Goal: Task Accomplishment & Management: Manage account settings

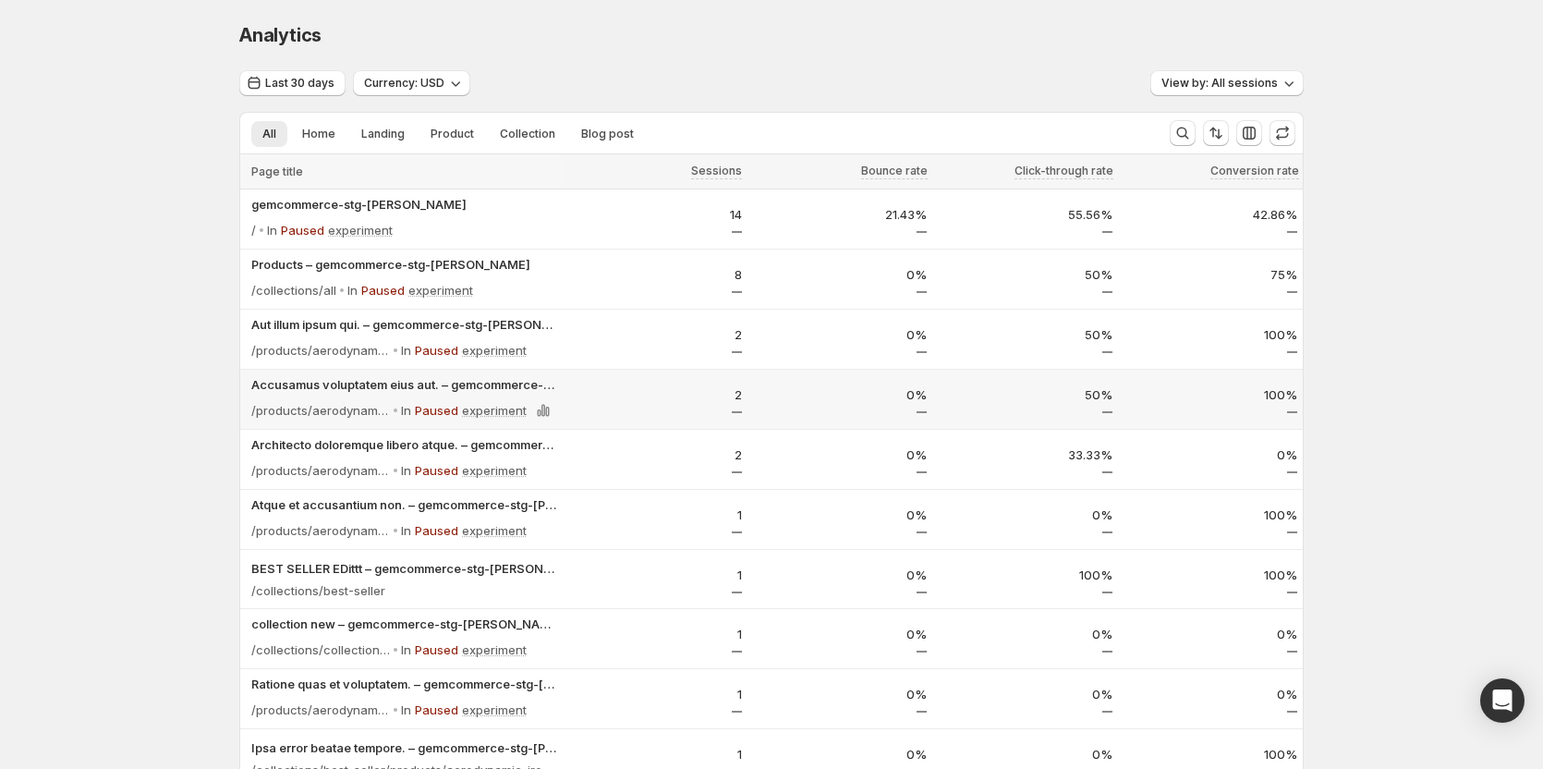
click at [440, 406] on p "Paused" at bounding box center [436, 410] width 43 height 18
click at [408, 412] on p "In" at bounding box center [406, 410] width 10 height 18
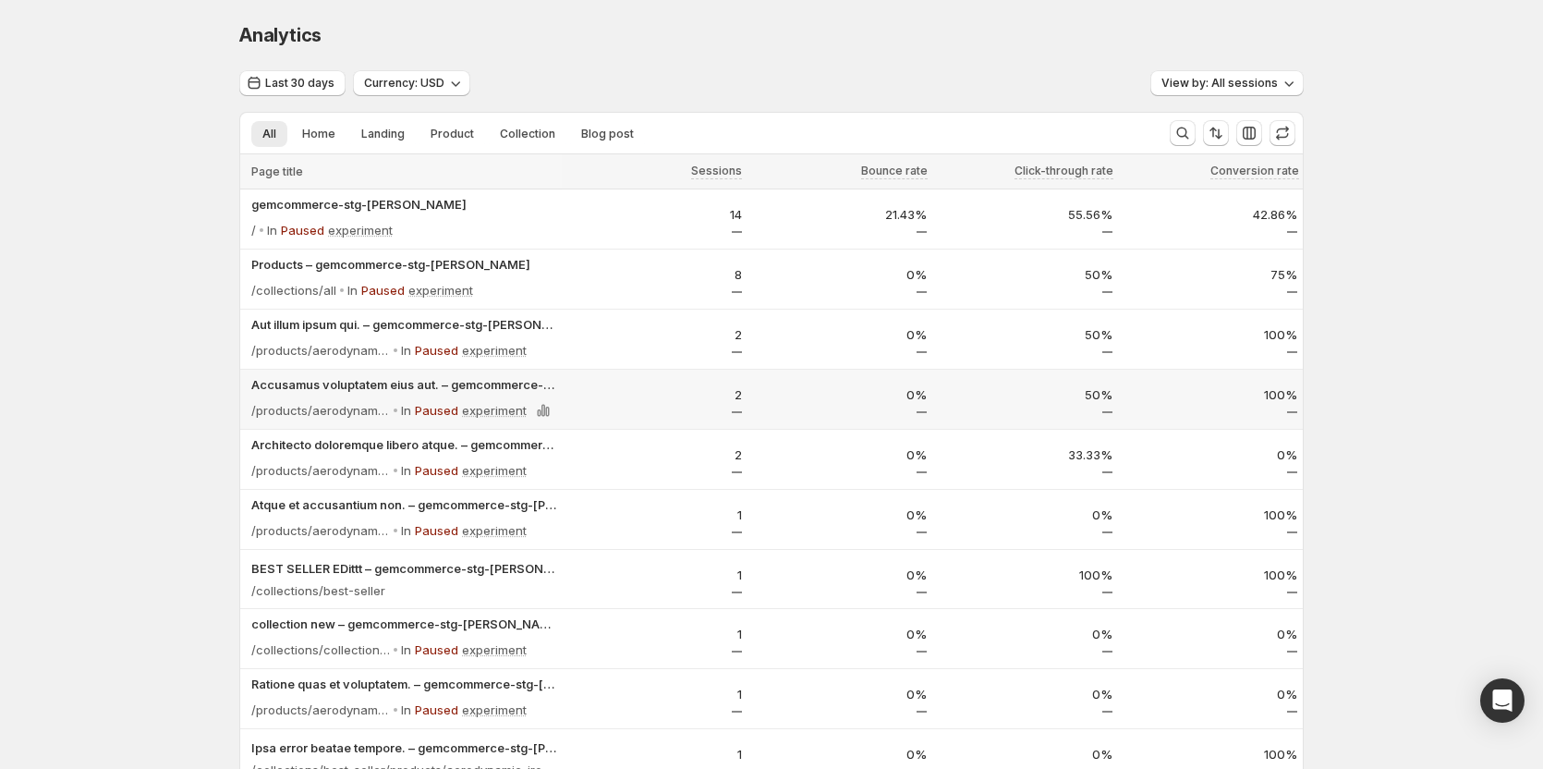
click at [442, 411] on p "Paused" at bounding box center [436, 410] width 43 height 18
click at [497, 414] on p "experiment" at bounding box center [494, 410] width 65 height 18
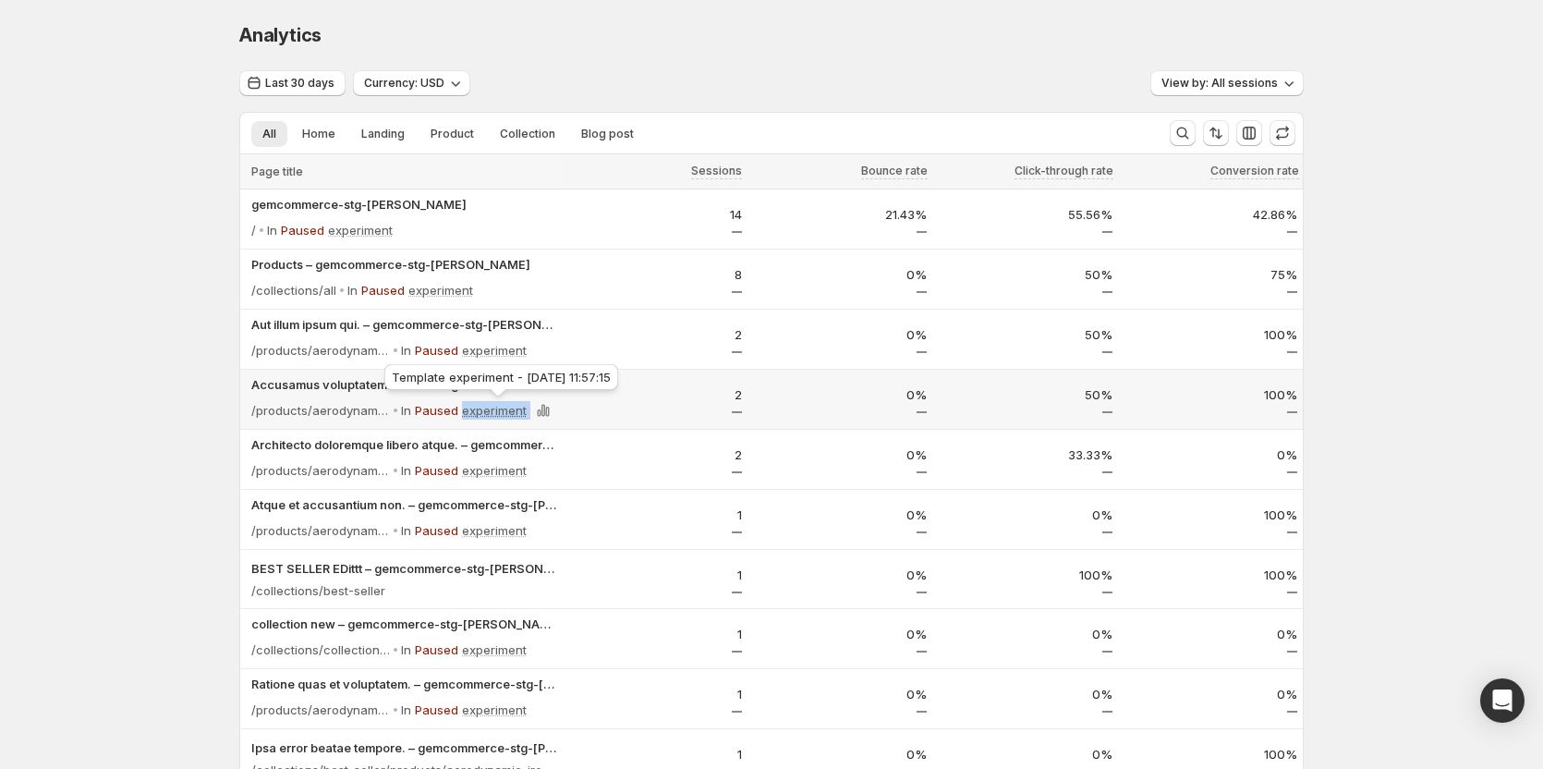
click at [497, 414] on p "experiment" at bounding box center [494, 410] width 65 height 18
click at [425, 412] on p "Paused" at bounding box center [436, 410] width 43 height 18
click at [411, 410] on p "In" at bounding box center [406, 410] width 10 height 18
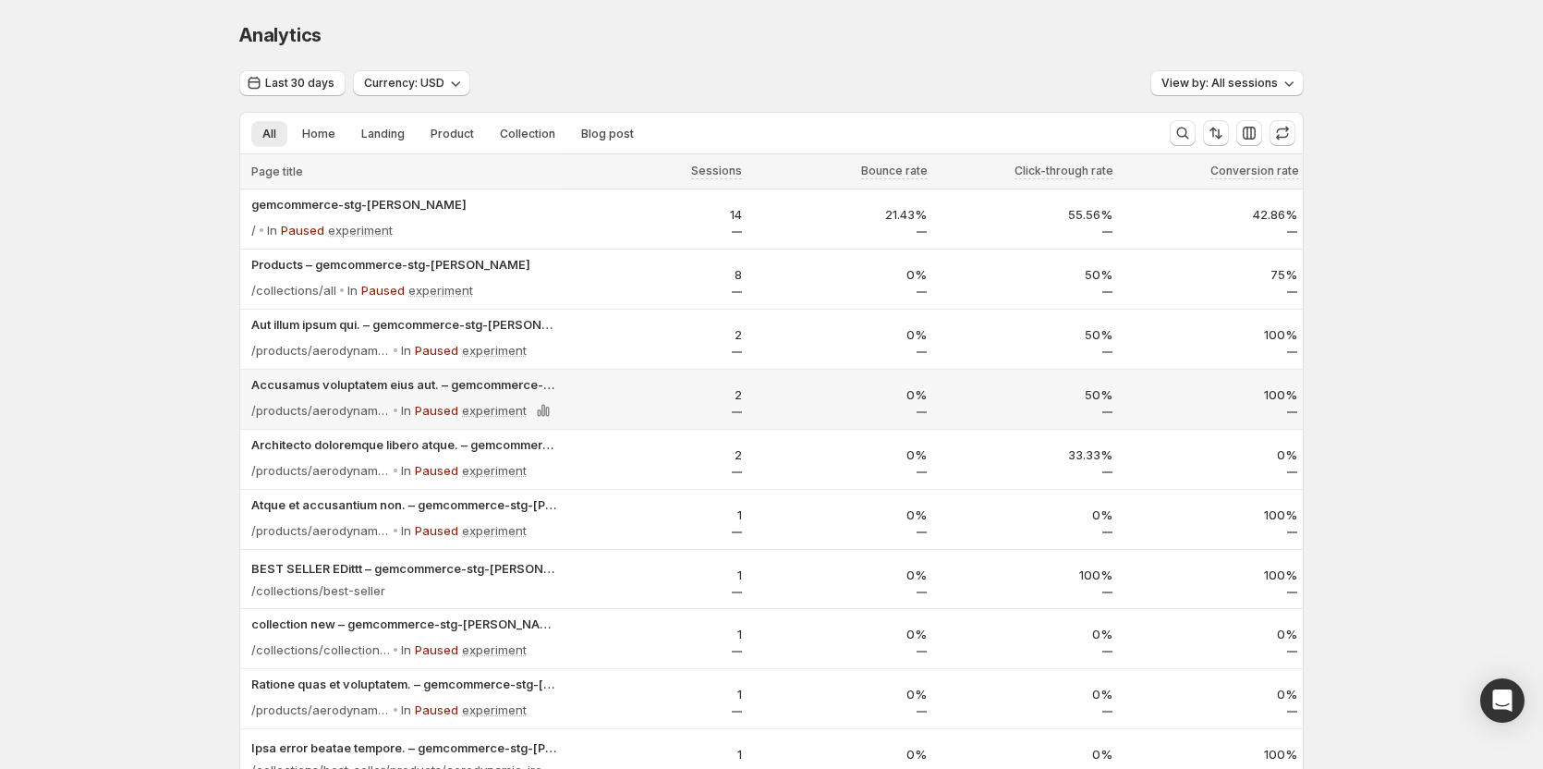
click at [454, 410] on p "Paused" at bounding box center [436, 410] width 43 height 18
click at [490, 410] on p "experiment" at bounding box center [494, 410] width 65 height 18
click at [454, 412] on p "Paused" at bounding box center [436, 410] width 43 height 18
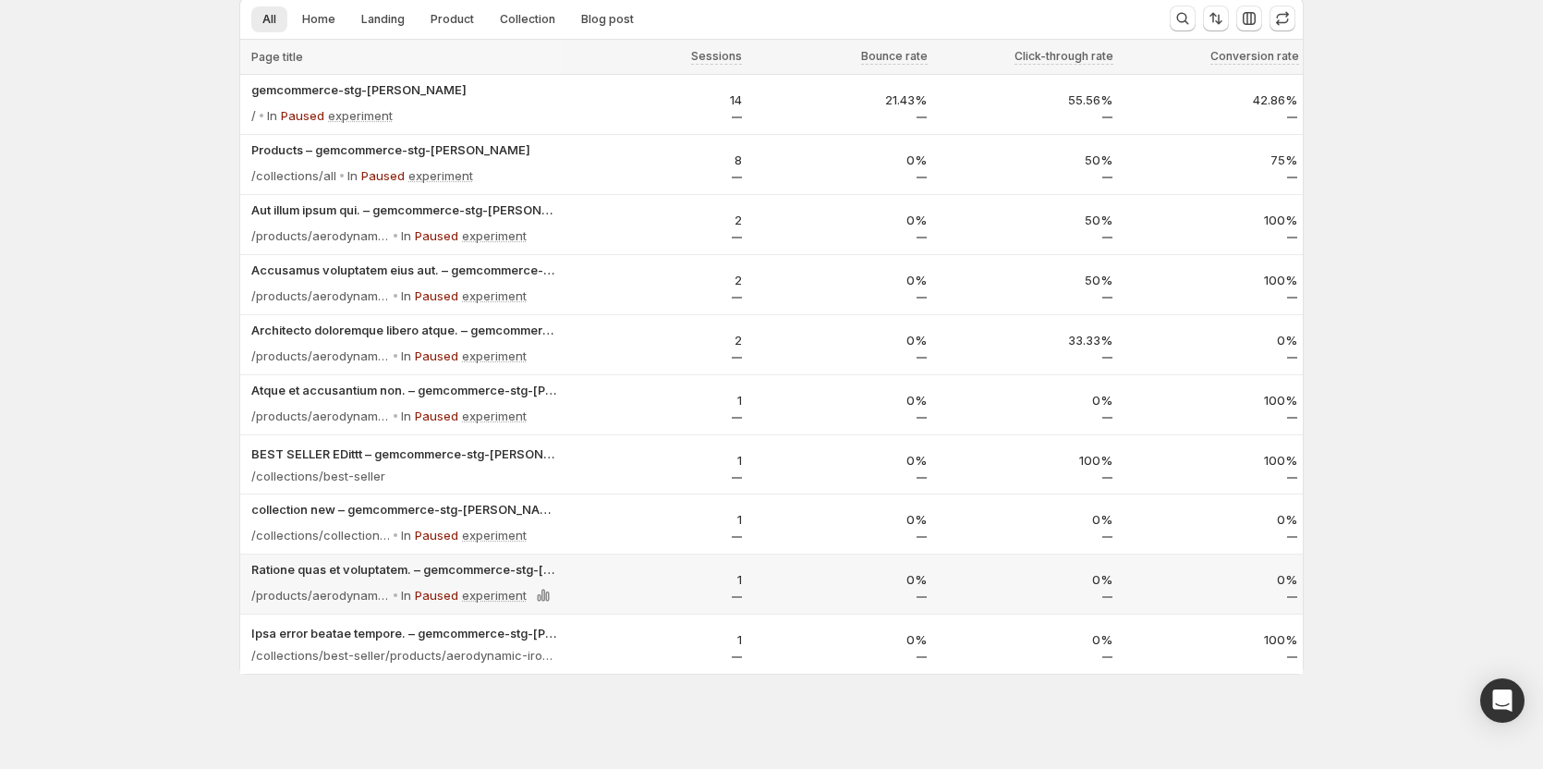
scroll to position [120, 0]
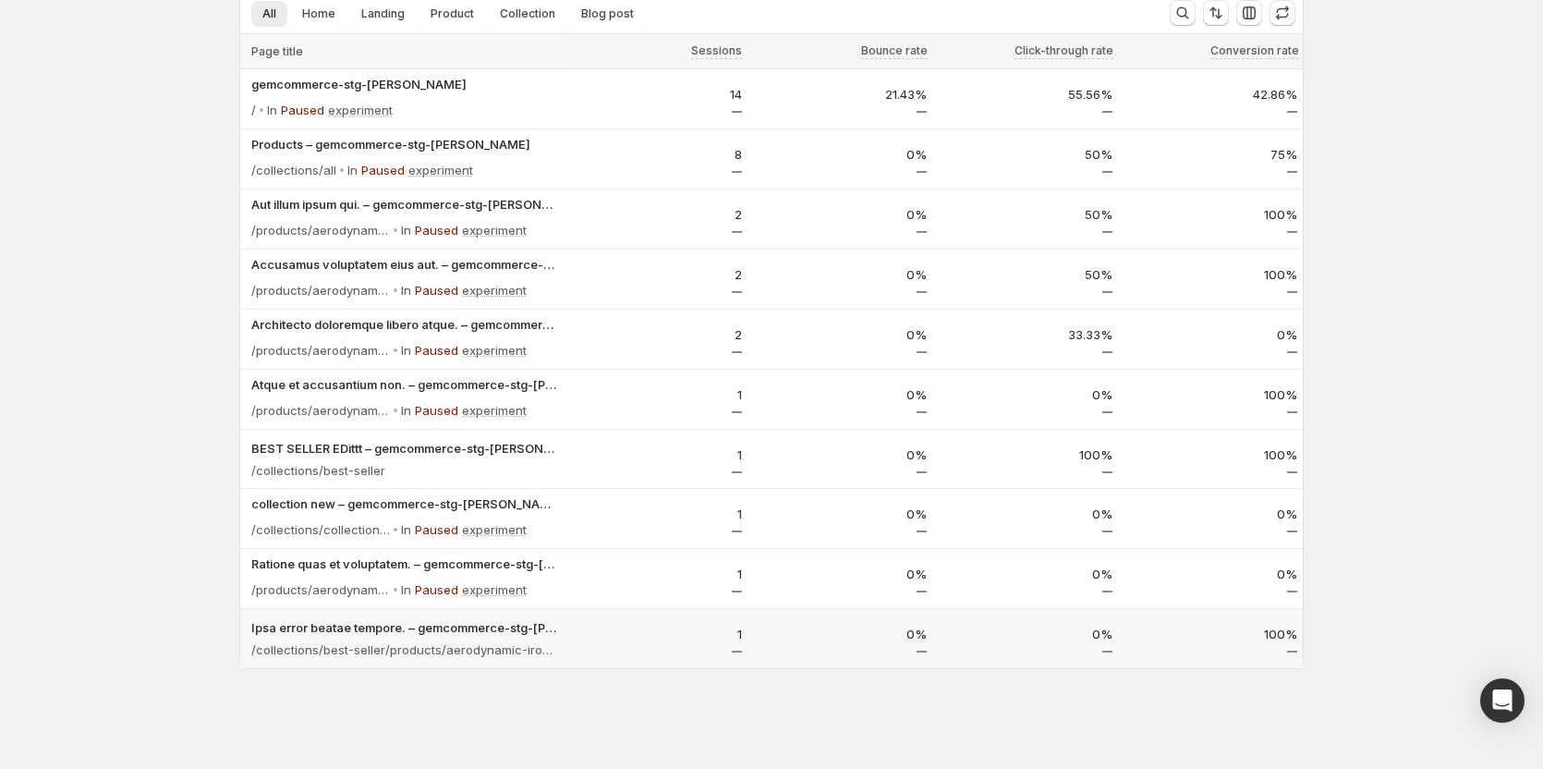
click at [607, 643] on div "1" at bounding box center [654, 638] width 175 height 28
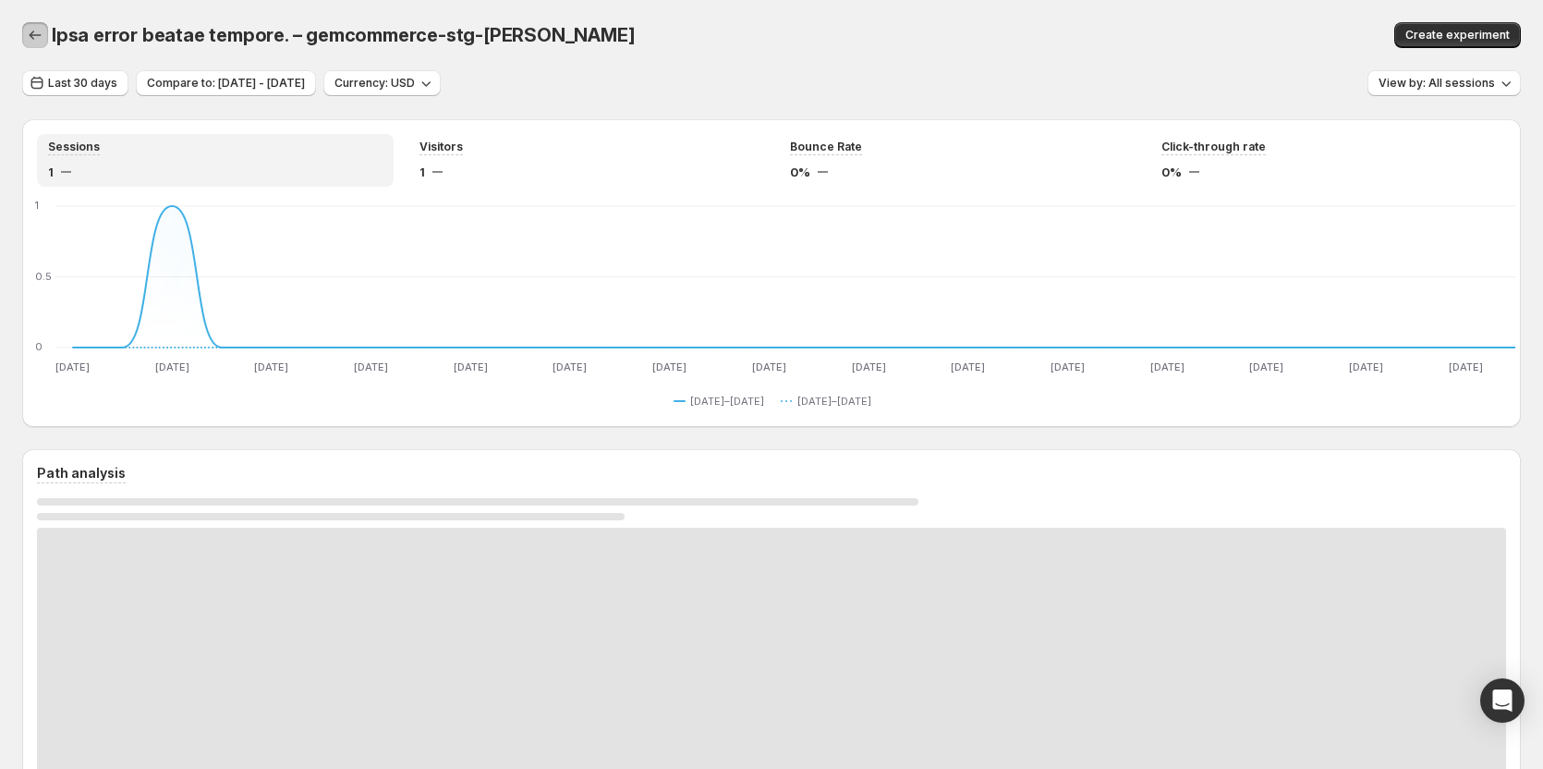
click at [34, 35] on icon "button" at bounding box center [35, 35] width 18 height 18
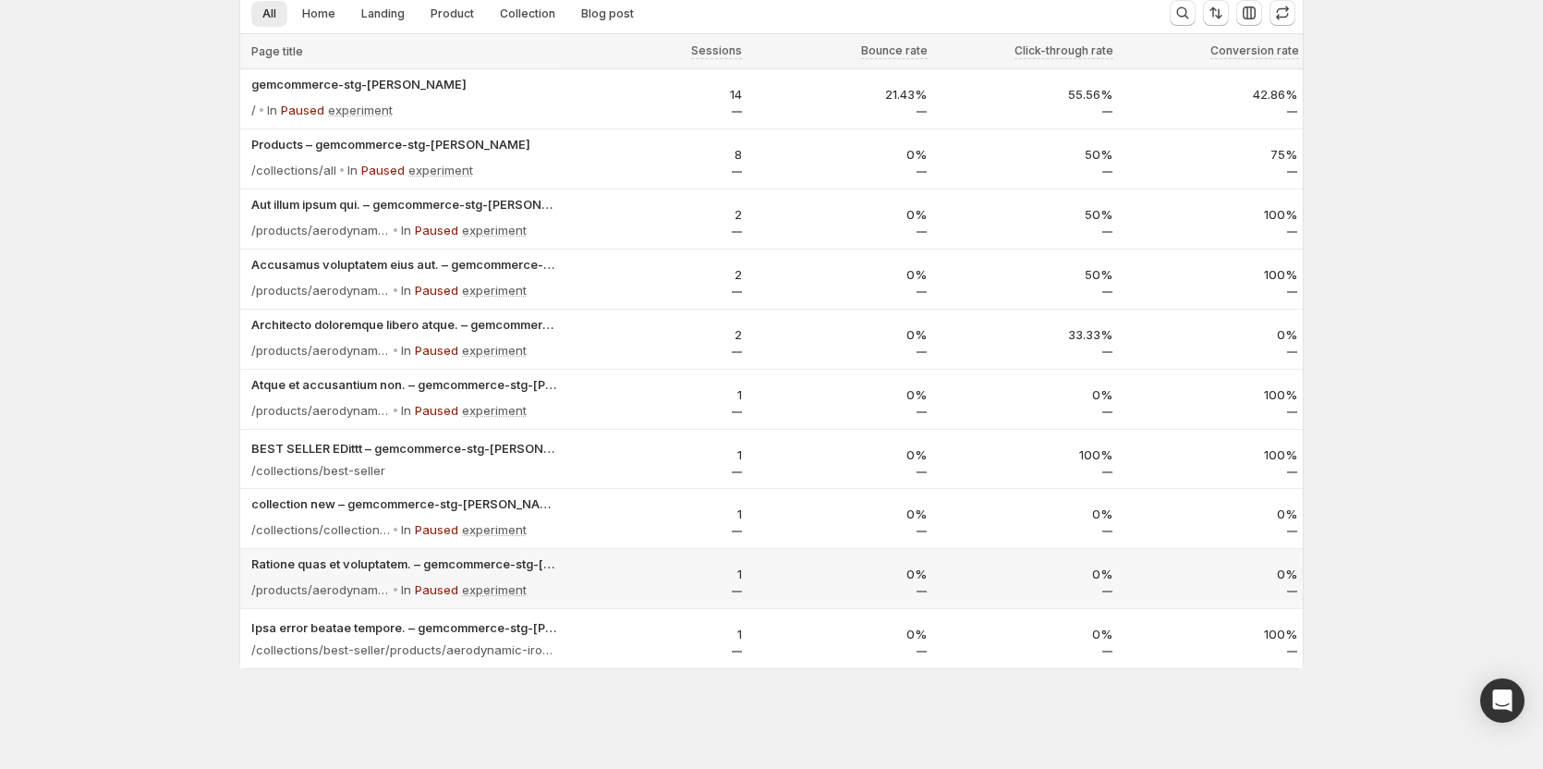
click at [653, 571] on p "1" at bounding box center [654, 573] width 175 height 18
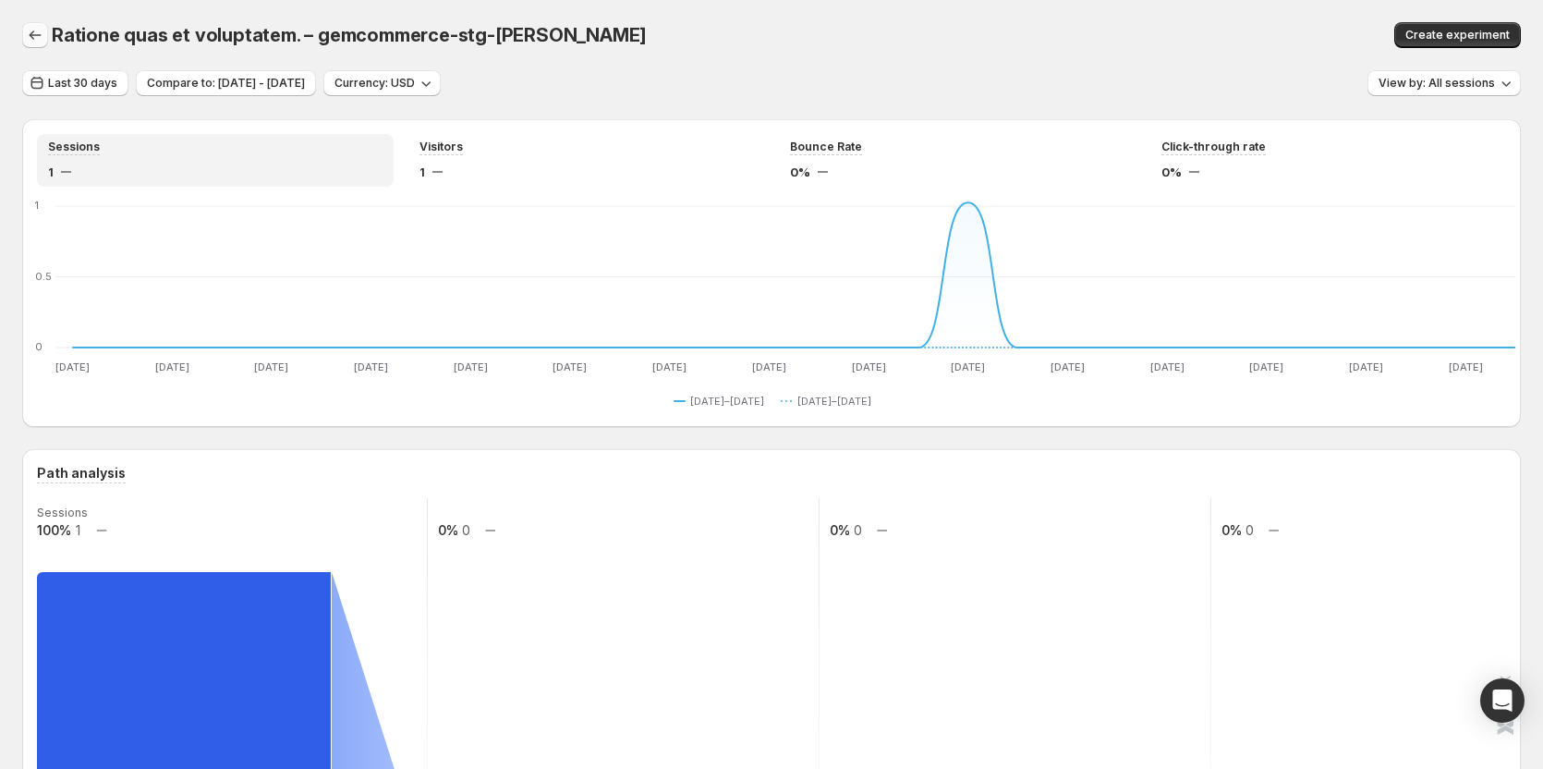
click at [37, 42] on icon "button" at bounding box center [35, 35] width 18 height 18
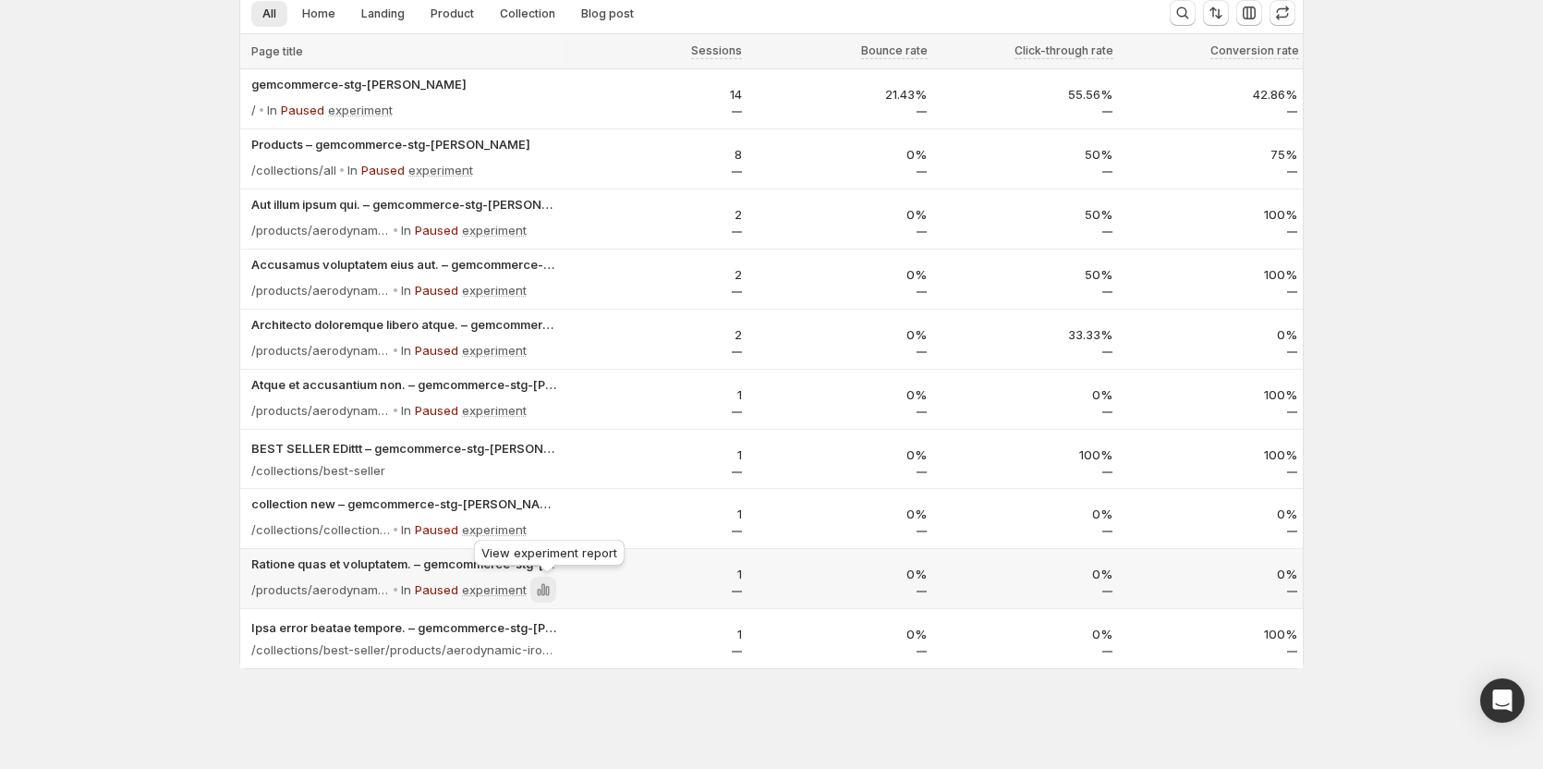
click at [549, 594] on icon at bounding box center [547, 591] width 4 height 10
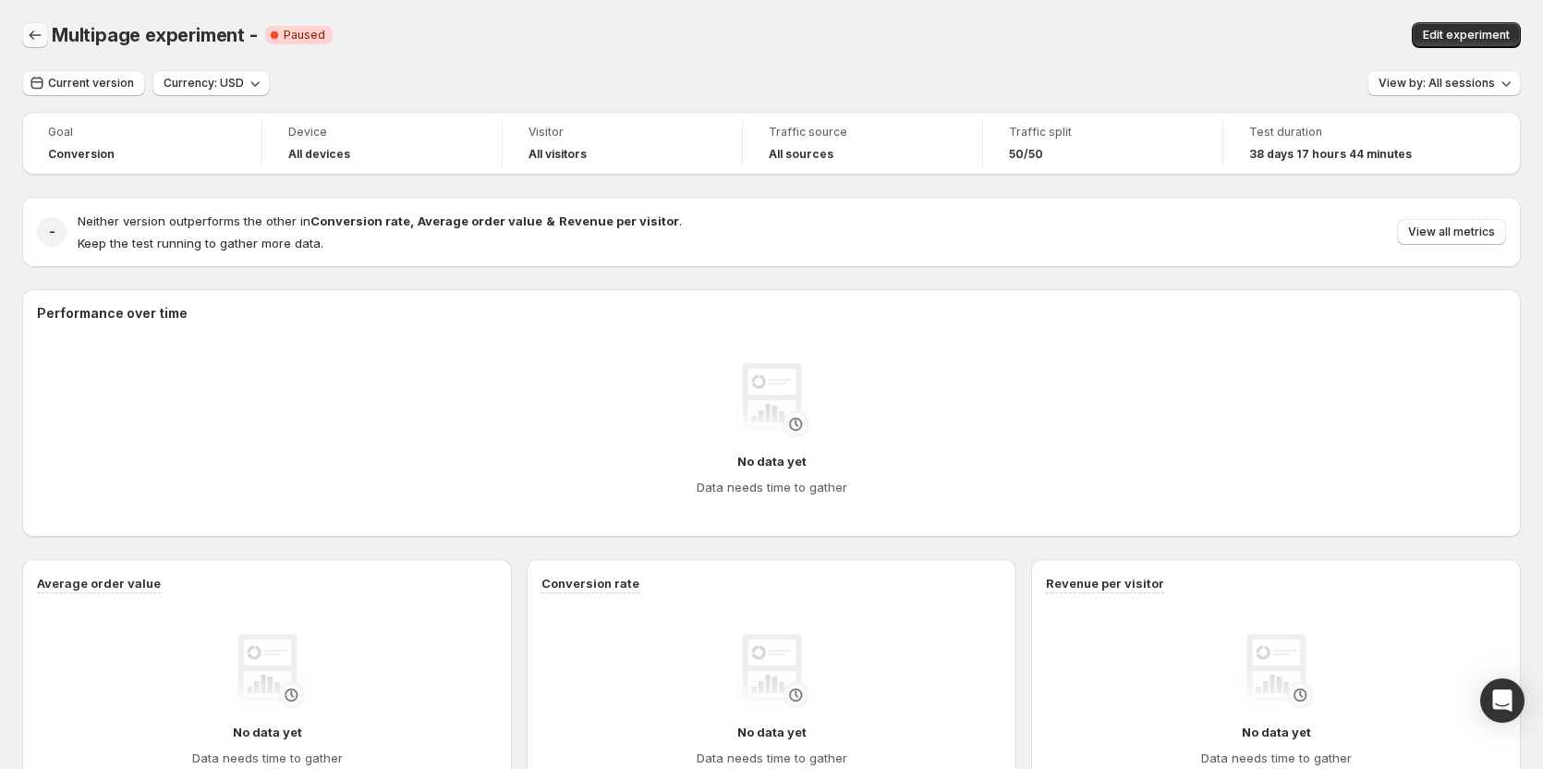
click at [26, 29] on icon "Back" at bounding box center [35, 35] width 18 height 18
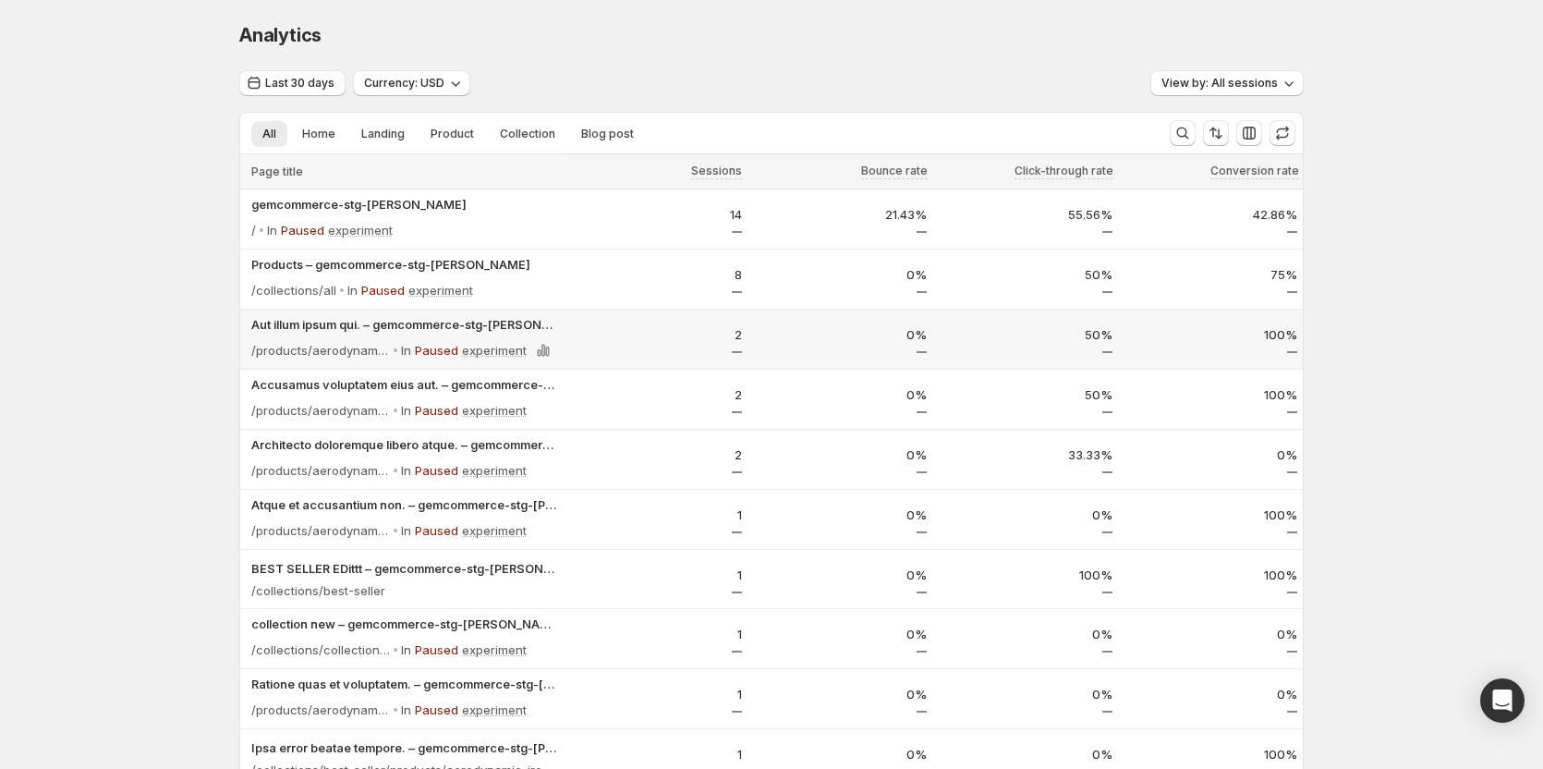
click at [443, 350] on p "Paused" at bounding box center [436, 350] width 43 height 18
click at [444, 351] on p "Paused" at bounding box center [436, 350] width 43 height 18
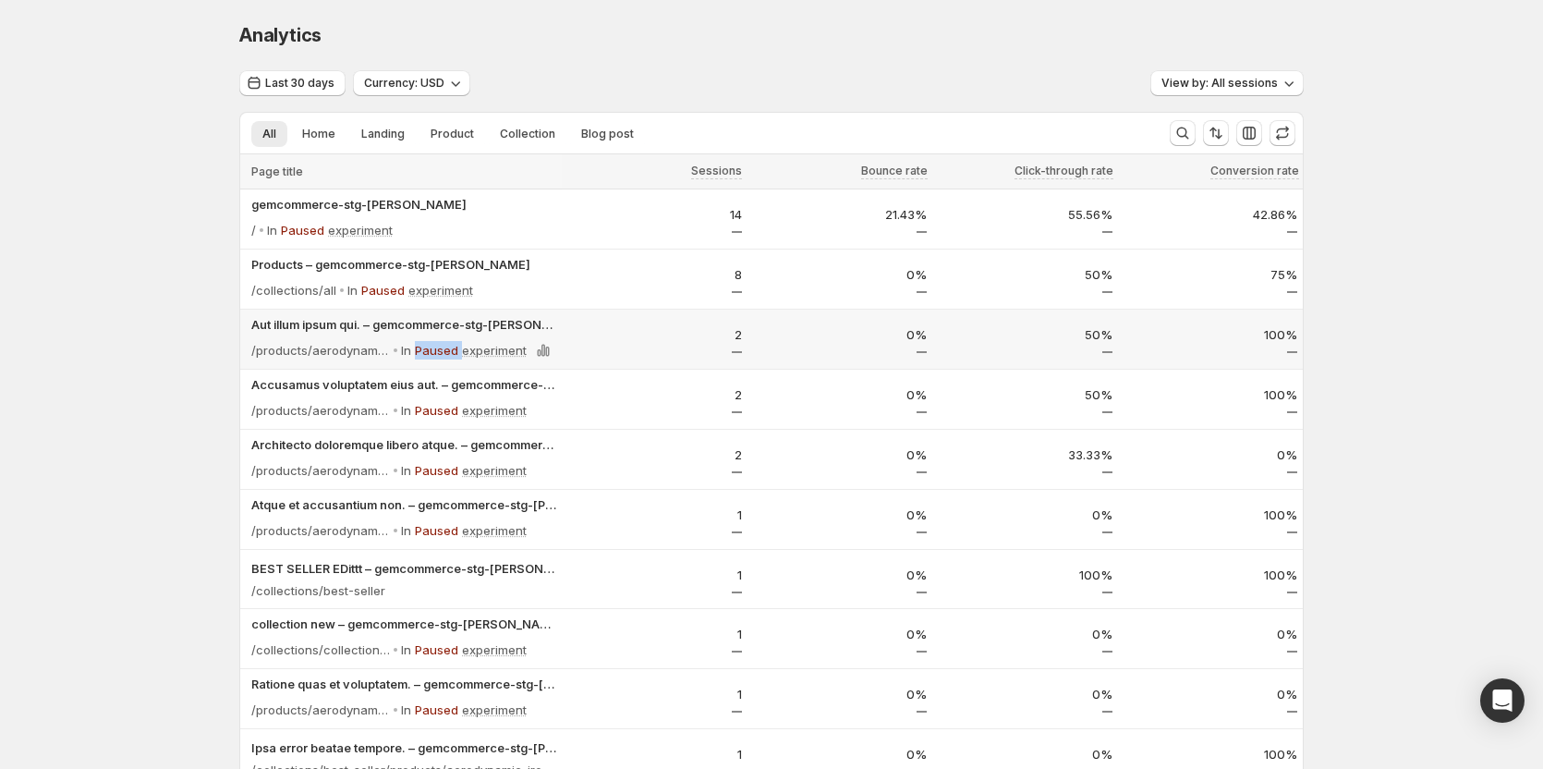
click at [444, 351] on p "Paused" at bounding box center [436, 350] width 43 height 18
click at [418, 349] on div "In Paused experiment" at bounding box center [474, 350] width 163 height 26
click at [411, 349] on p "In" at bounding box center [406, 350] width 10 height 18
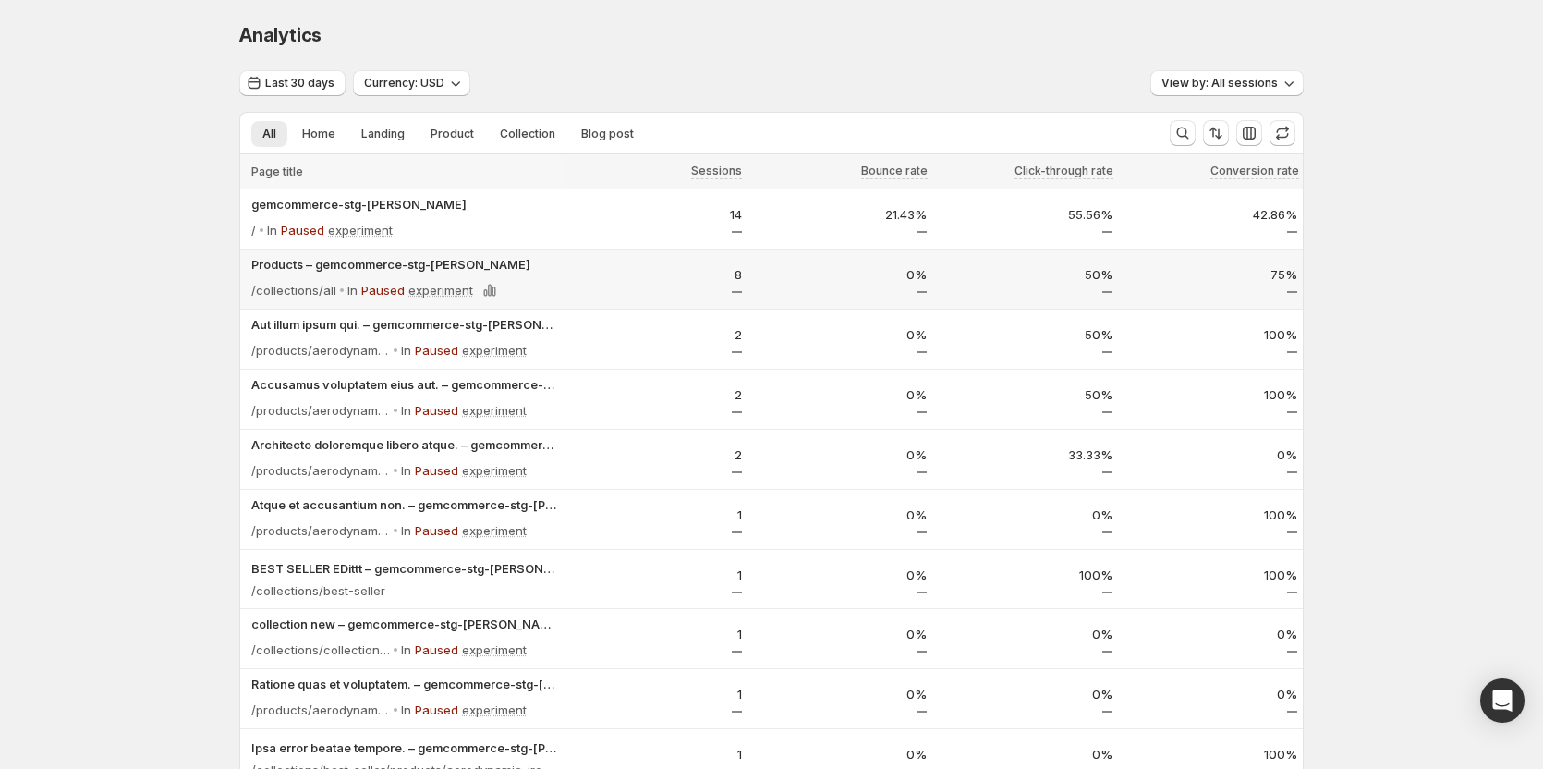
click at [396, 286] on p "Paused" at bounding box center [382, 290] width 43 height 18
click at [438, 409] on p "Paused" at bounding box center [436, 410] width 43 height 18
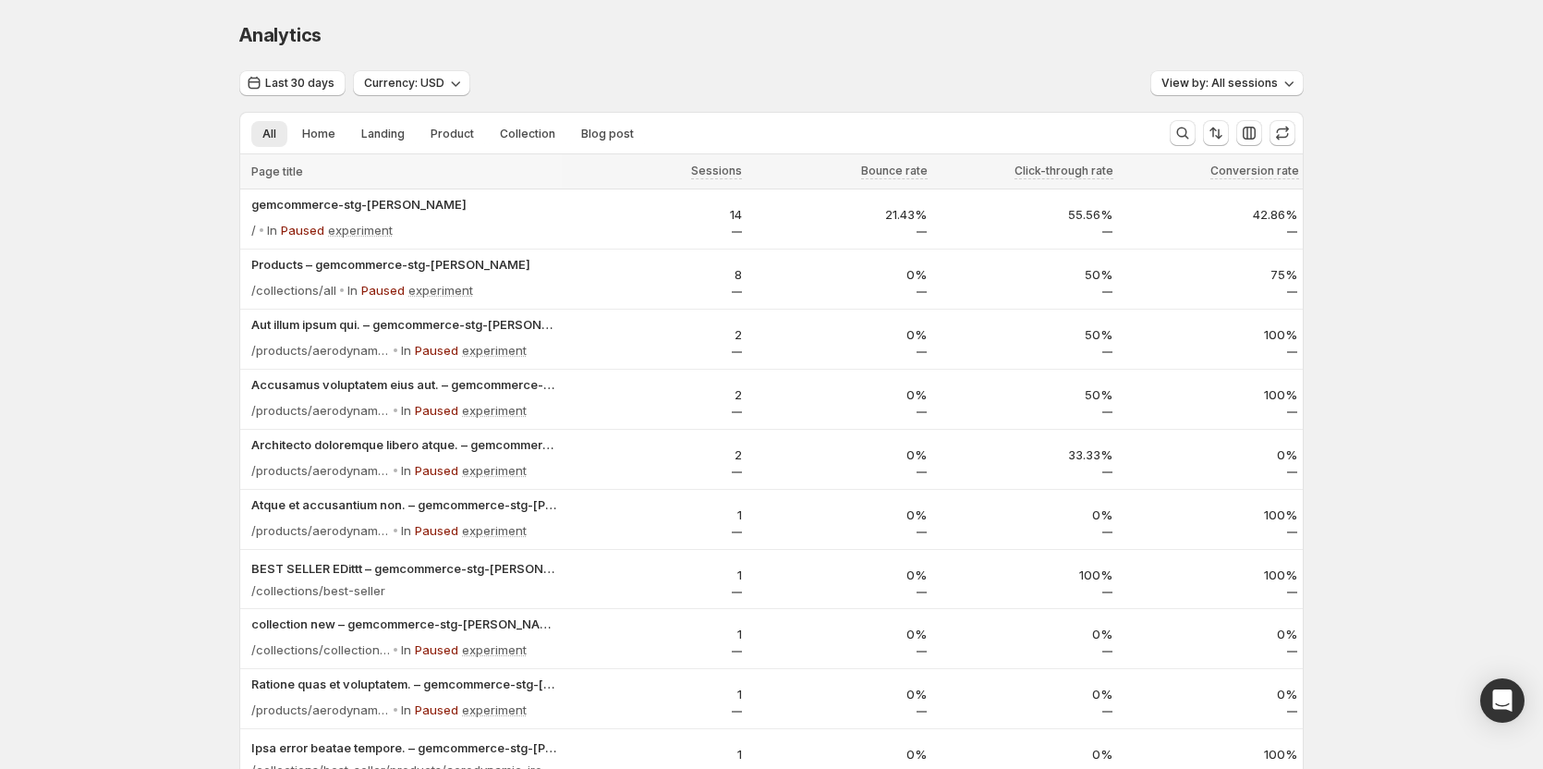
click at [184, 147] on div "Analytics. This page is ready Analytics Last 30 days Currency: USD View by: All…" at bounding box center [771, 444] width 1543 height 889
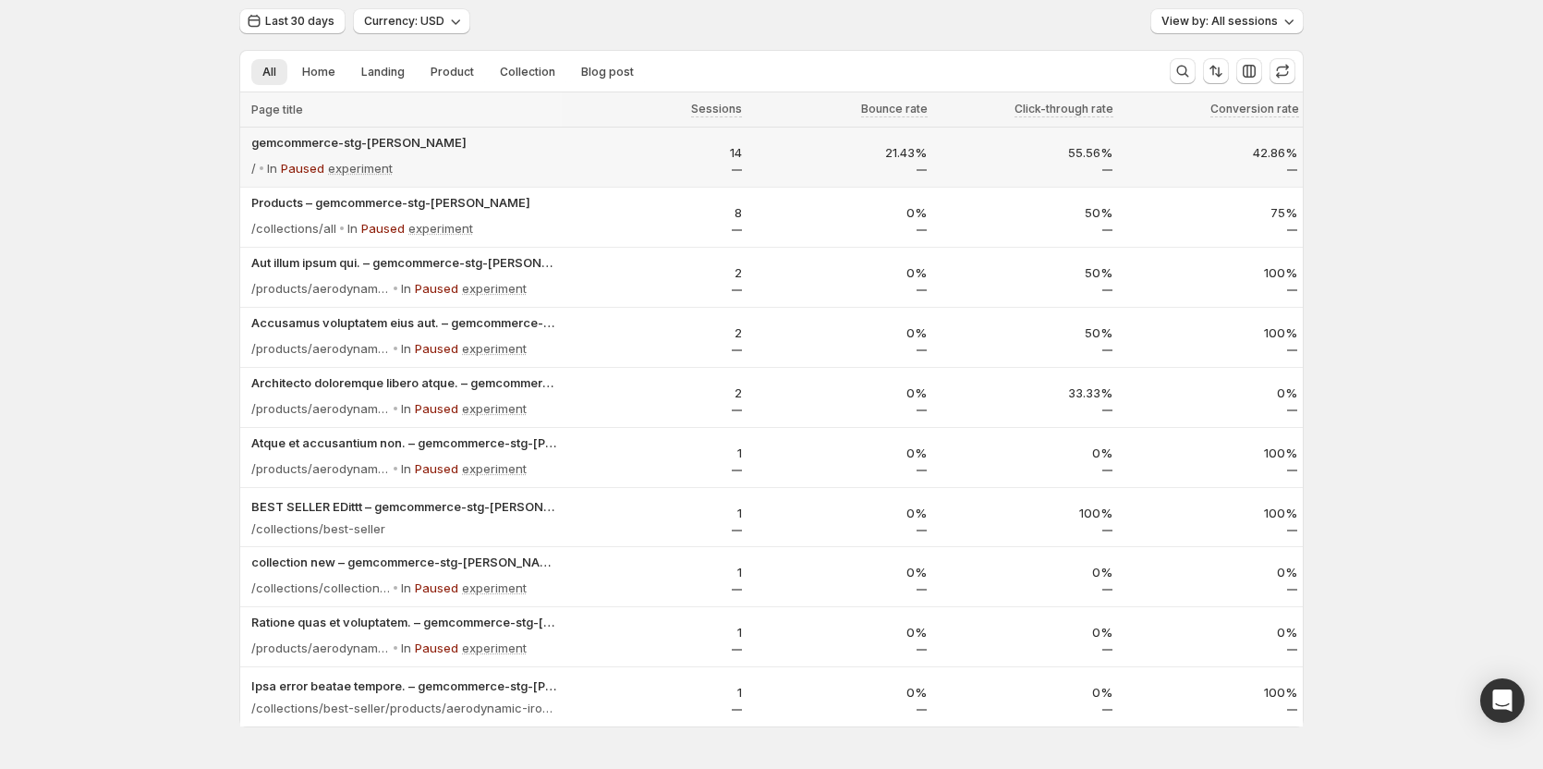
scroll to position [92, 0]
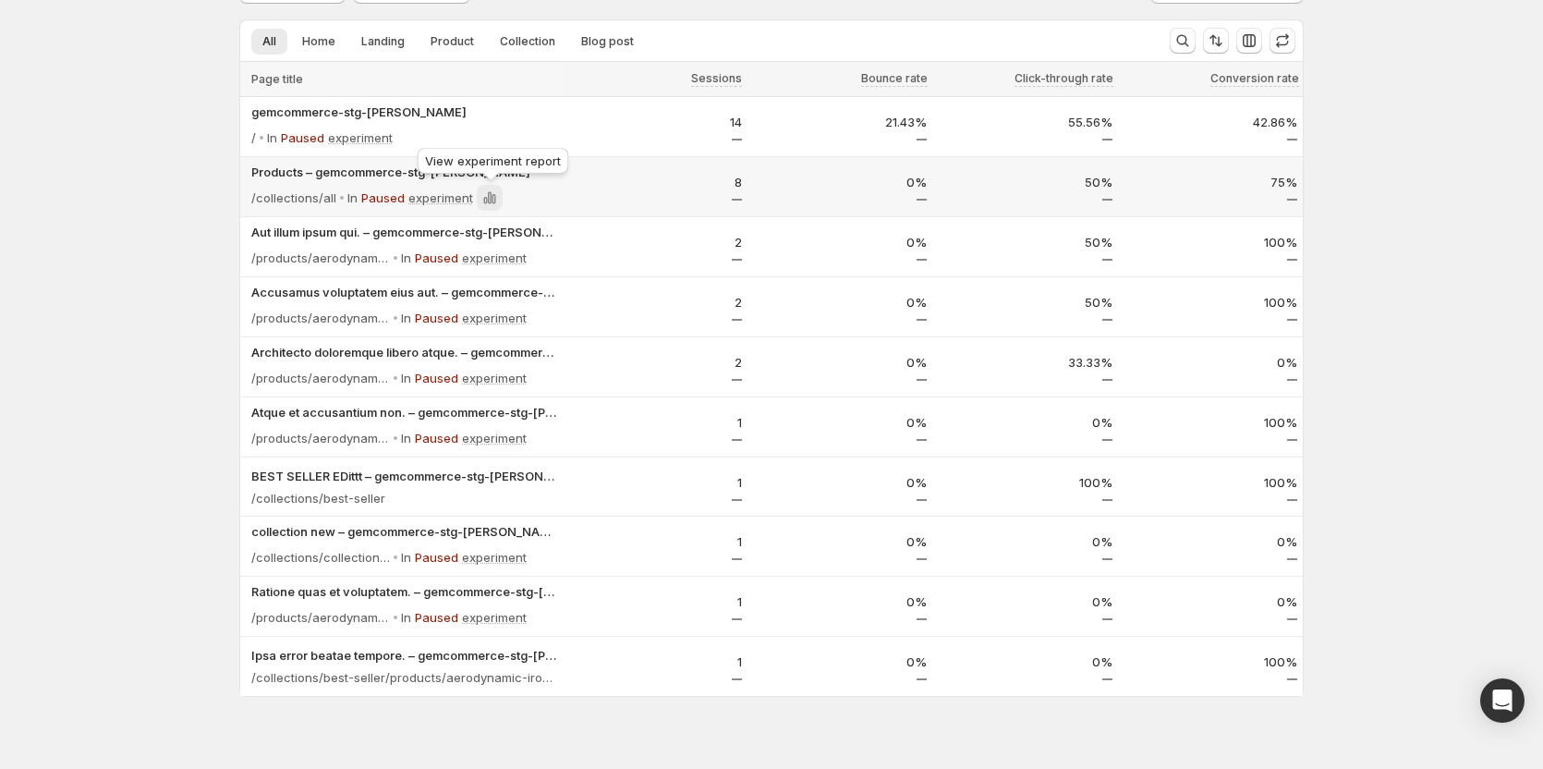
click at [491, 200] on icon at bounding box center [489, 197] width 18 height 18
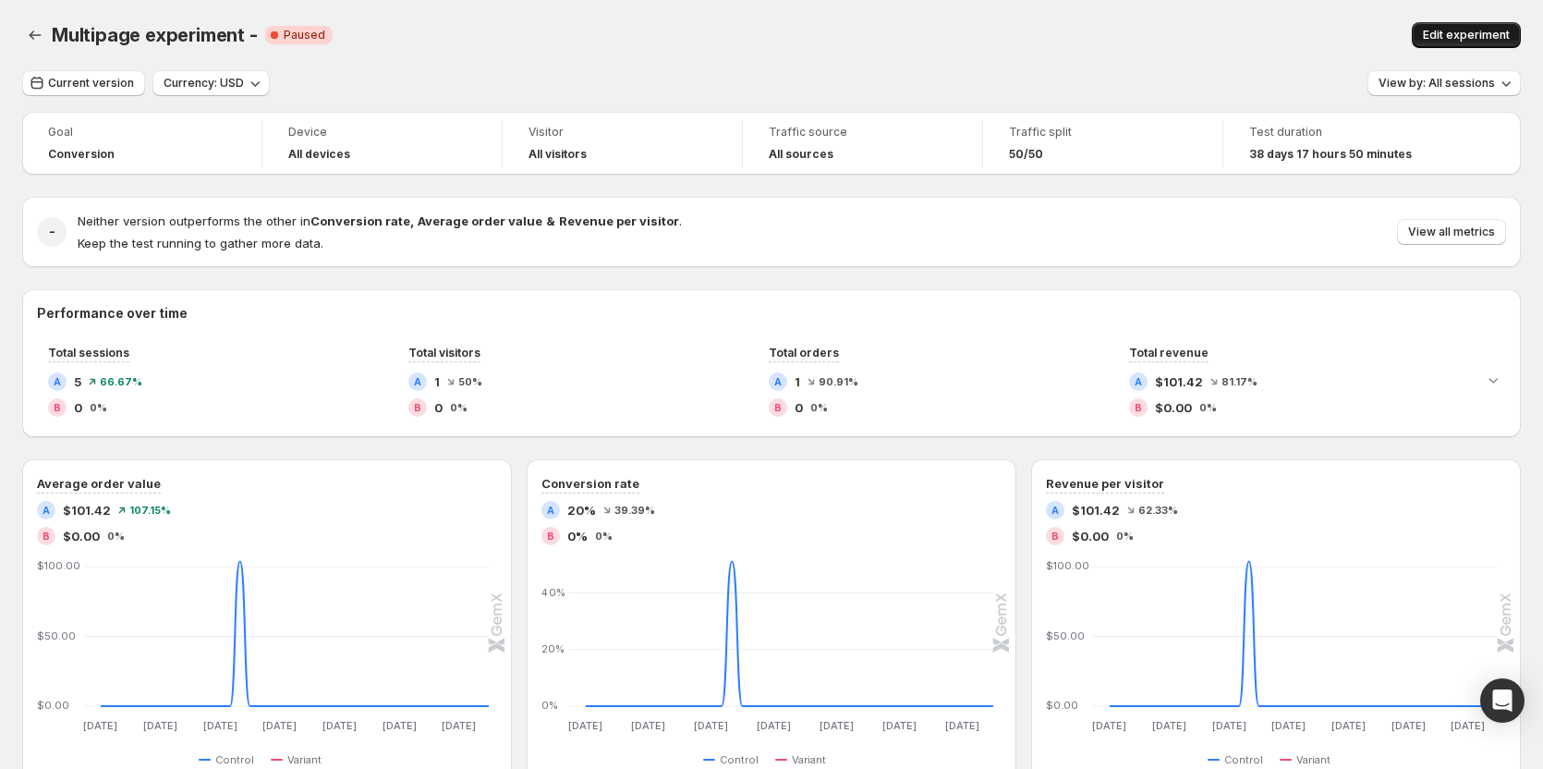
click at [1456, 42] on span "Edit experiment" at bounding box center [1465, 35] width 87 height 15
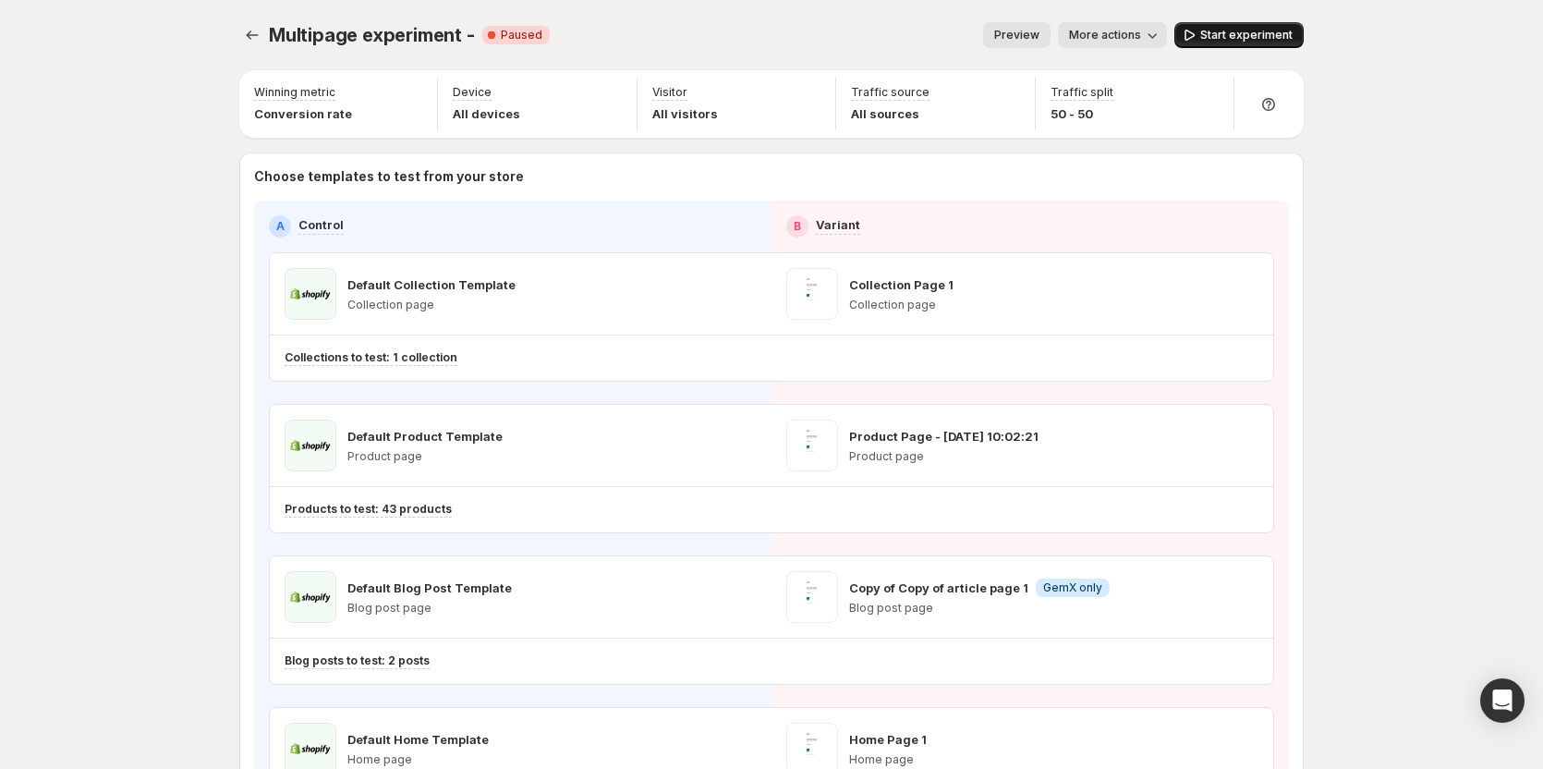
click at [1253, 35] on span "Start experiment" at bounding box center [1246, 35] width 92 height 15
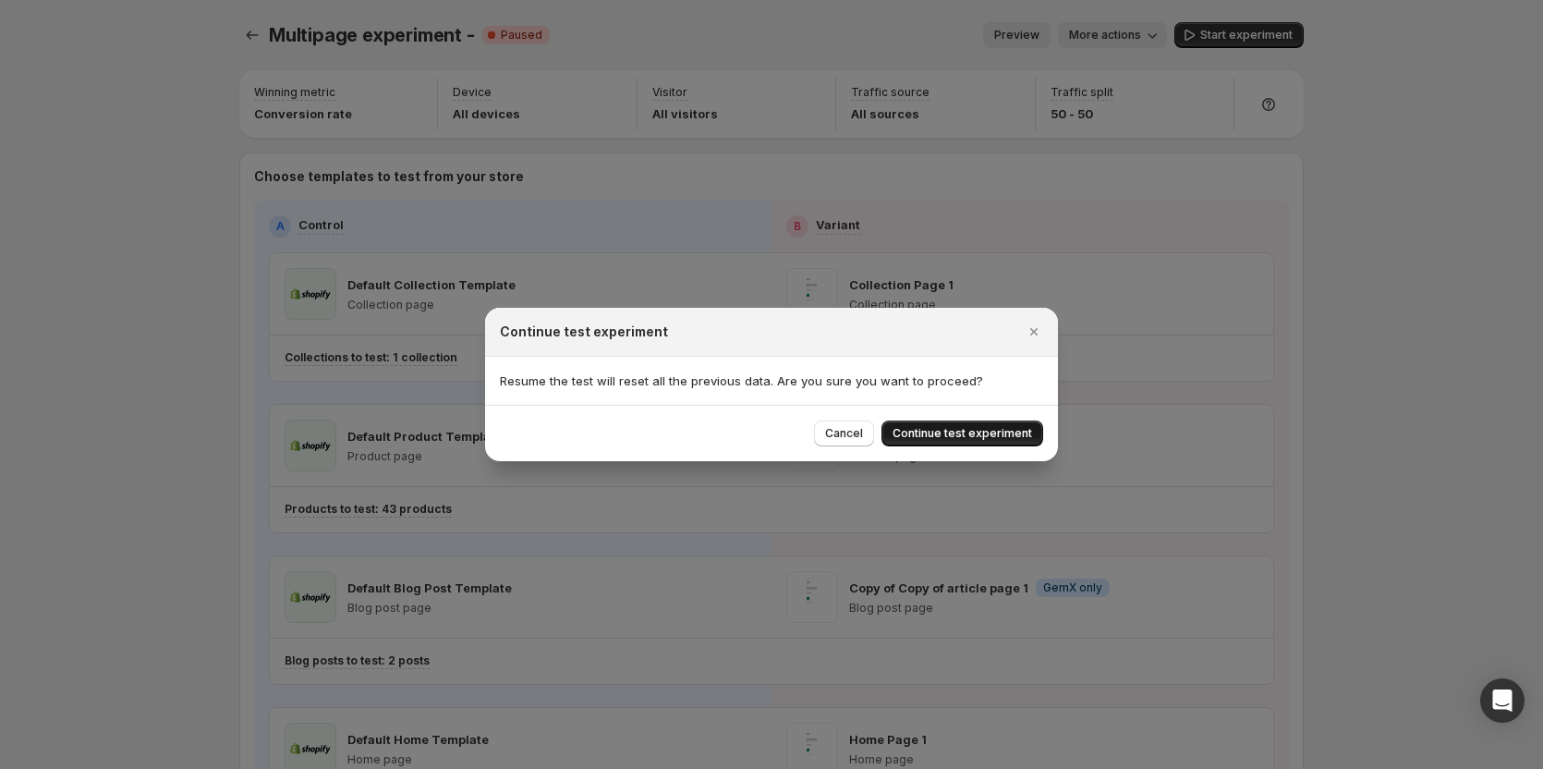
click at [951, 441] on button "Continue test experiment" at bounding box center [962, 433] width 162 height 26
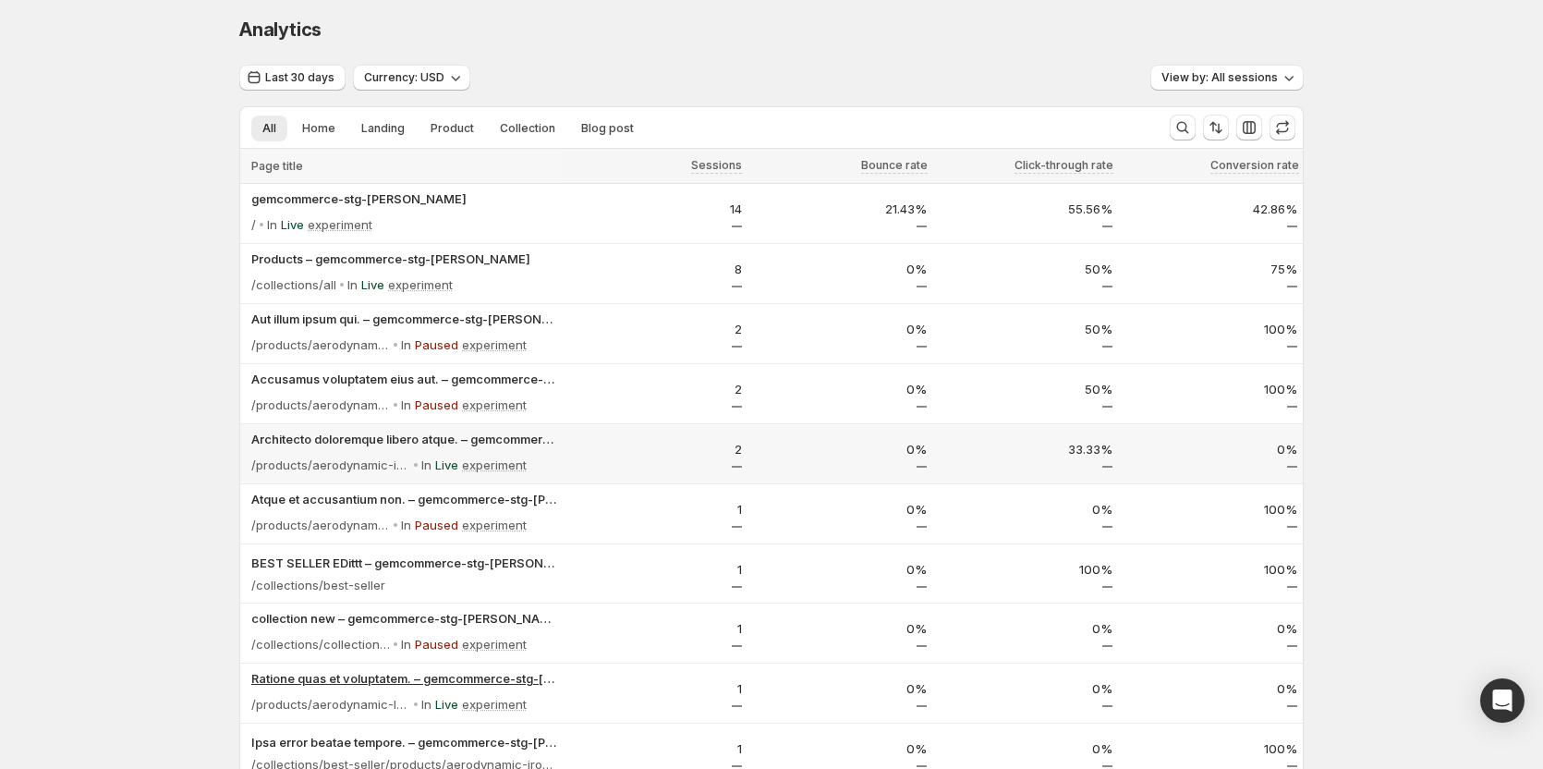
scroll to position [92, 0]
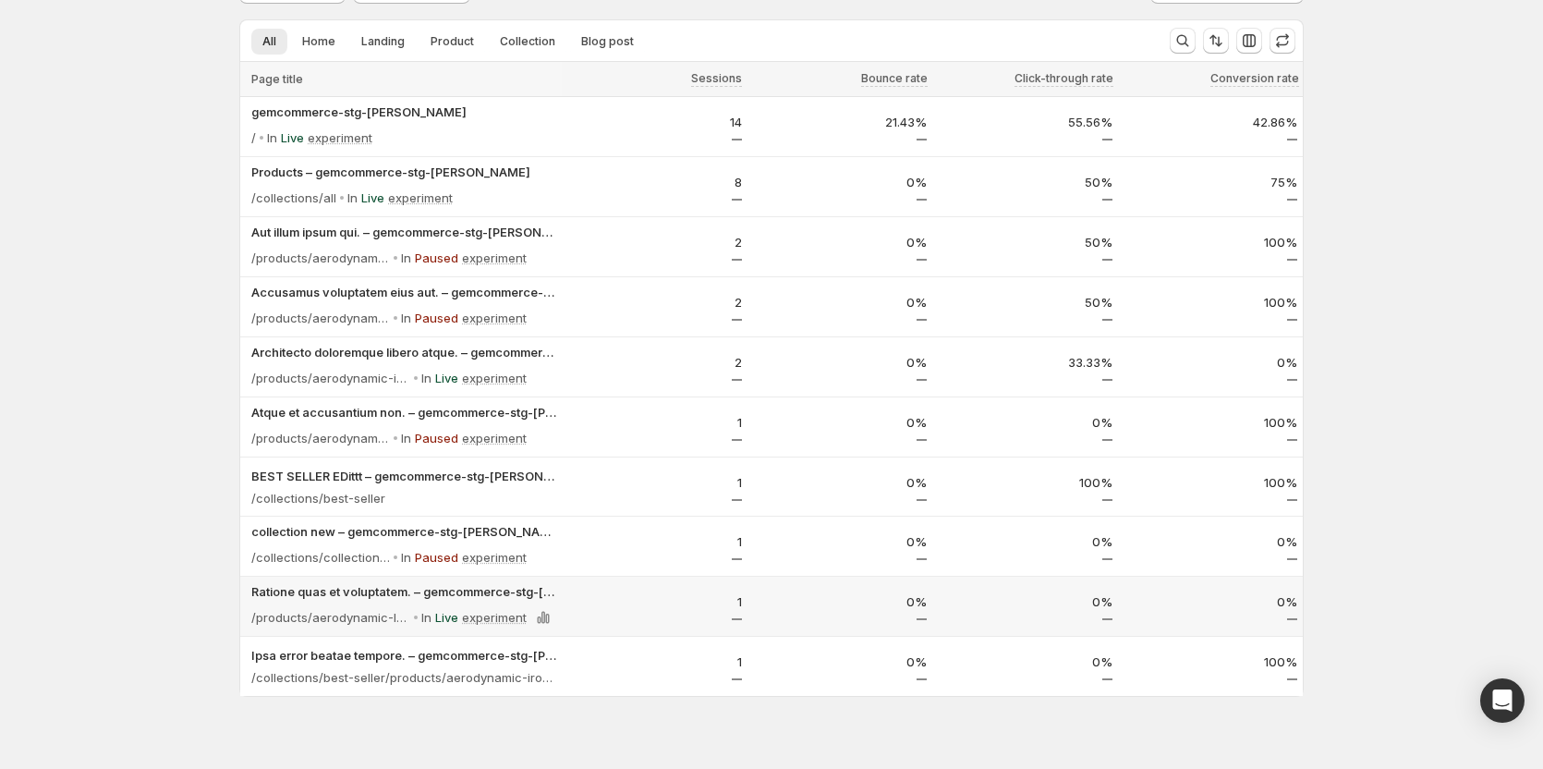
click at [452, 615] on p "Live" at bounding box center [446, 617] width 23 height 18
click at [431, 621] on p "In" at bounding box center [426, 617] width 10 height 18
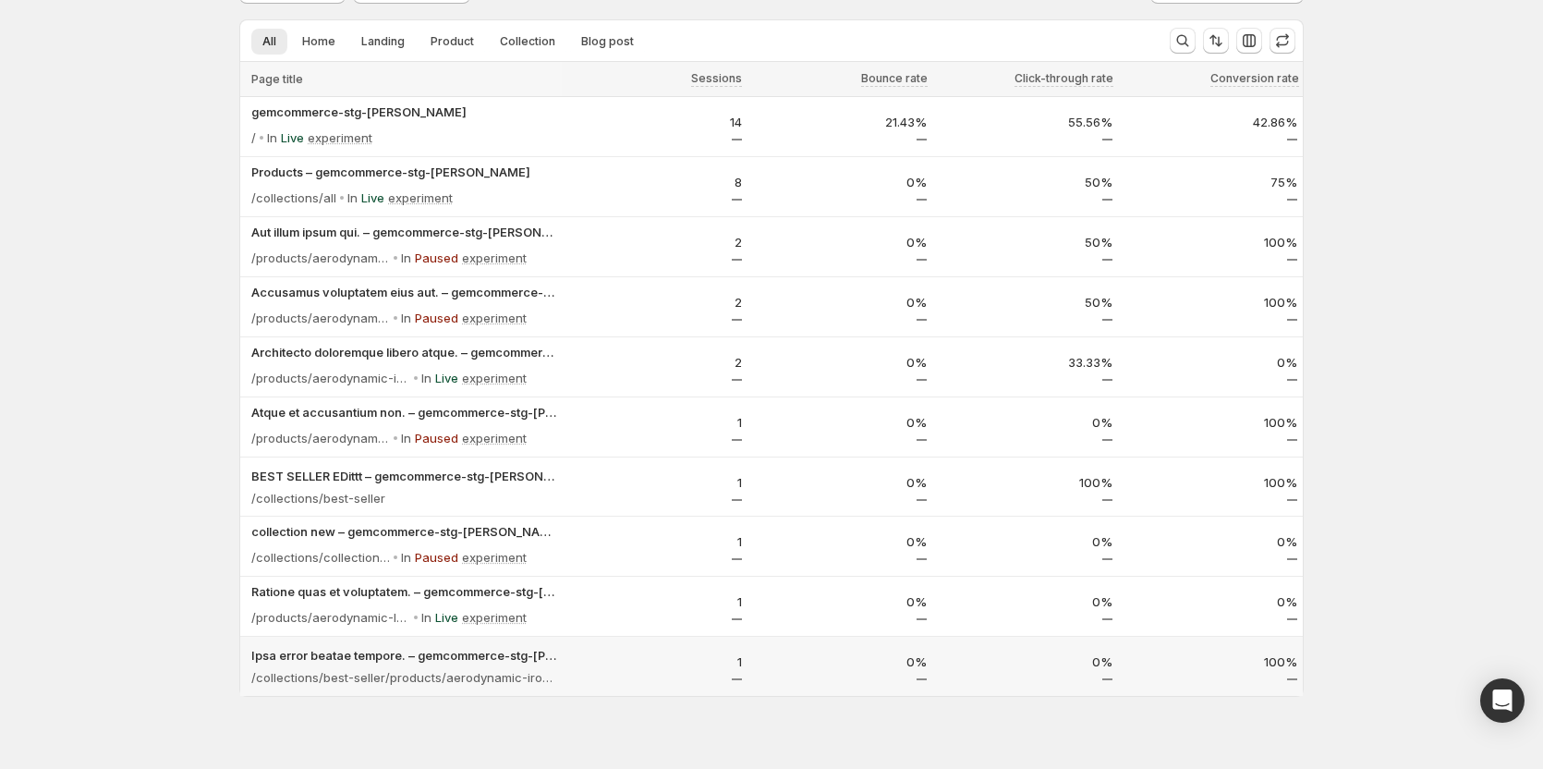
scroll to position [120, 0]
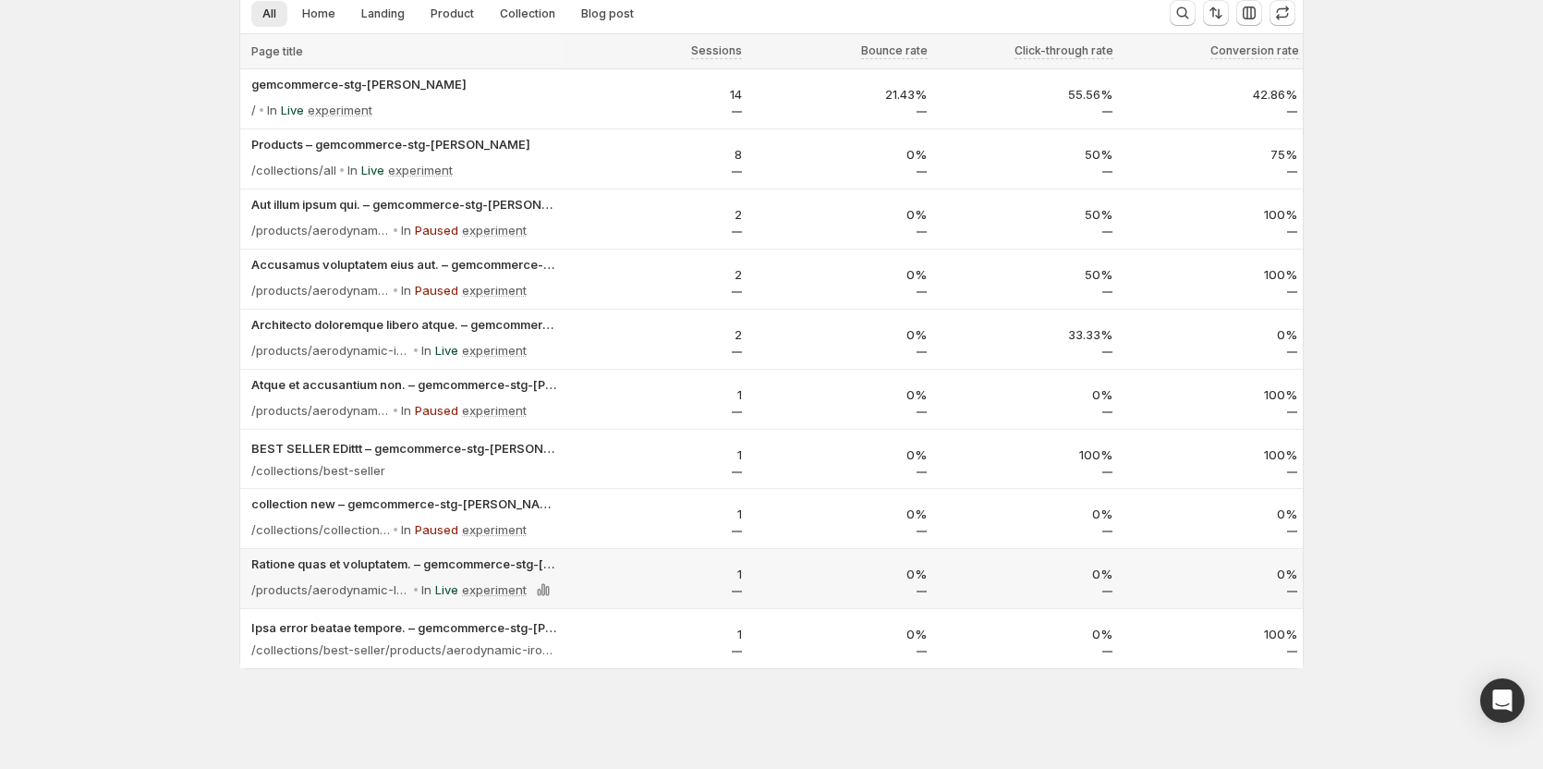
click at [458, 589] on p "Live" at bounding box center [446, 589] width 23 height 18
click at [452, 587] on p "Live" at bounding box center [446, 589] width 23 height 18
click at [431, 533] on p "Paused" at bounding box center [436, 529] width 43 height 18
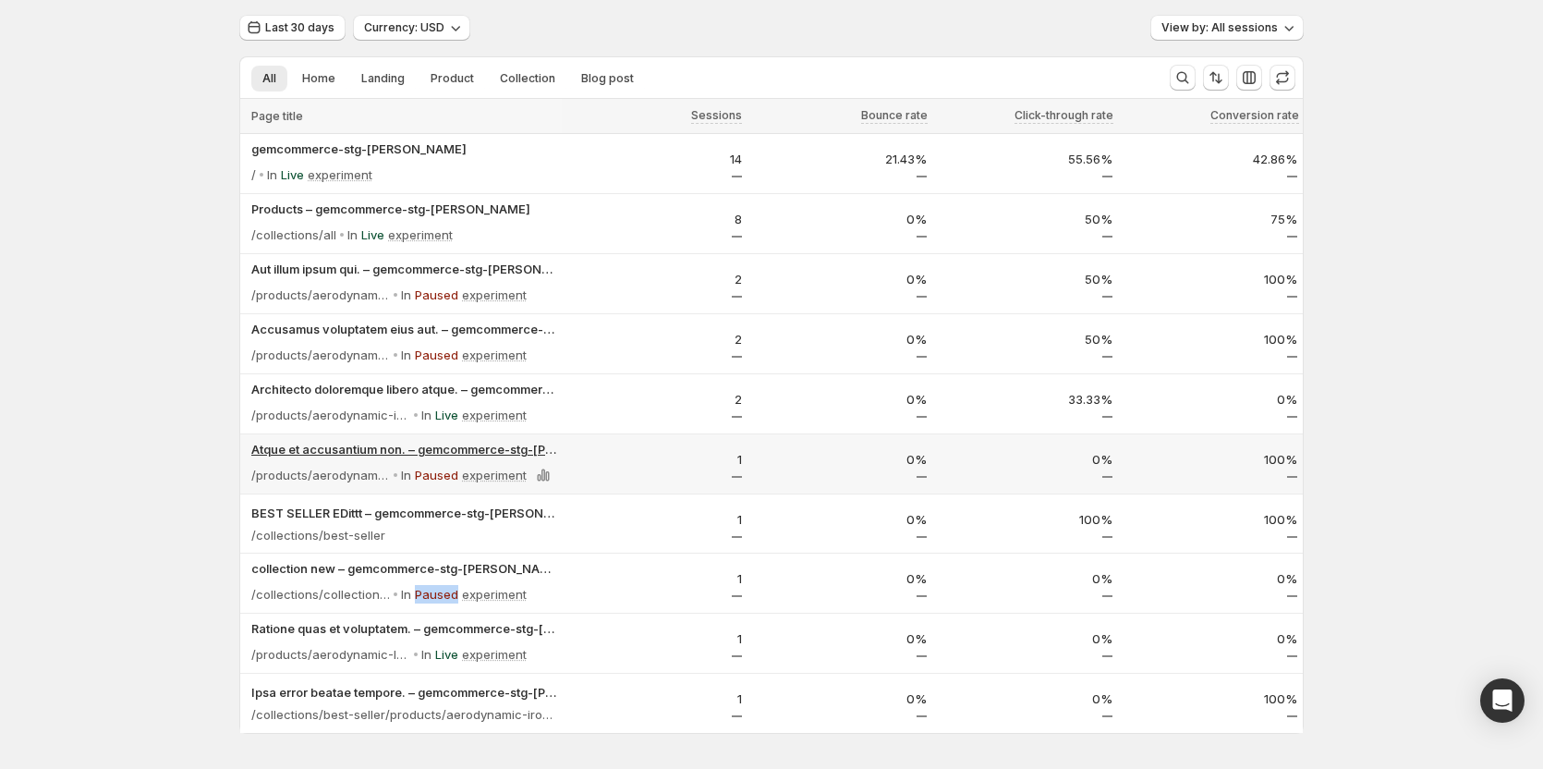
scroll to position [28, 0]
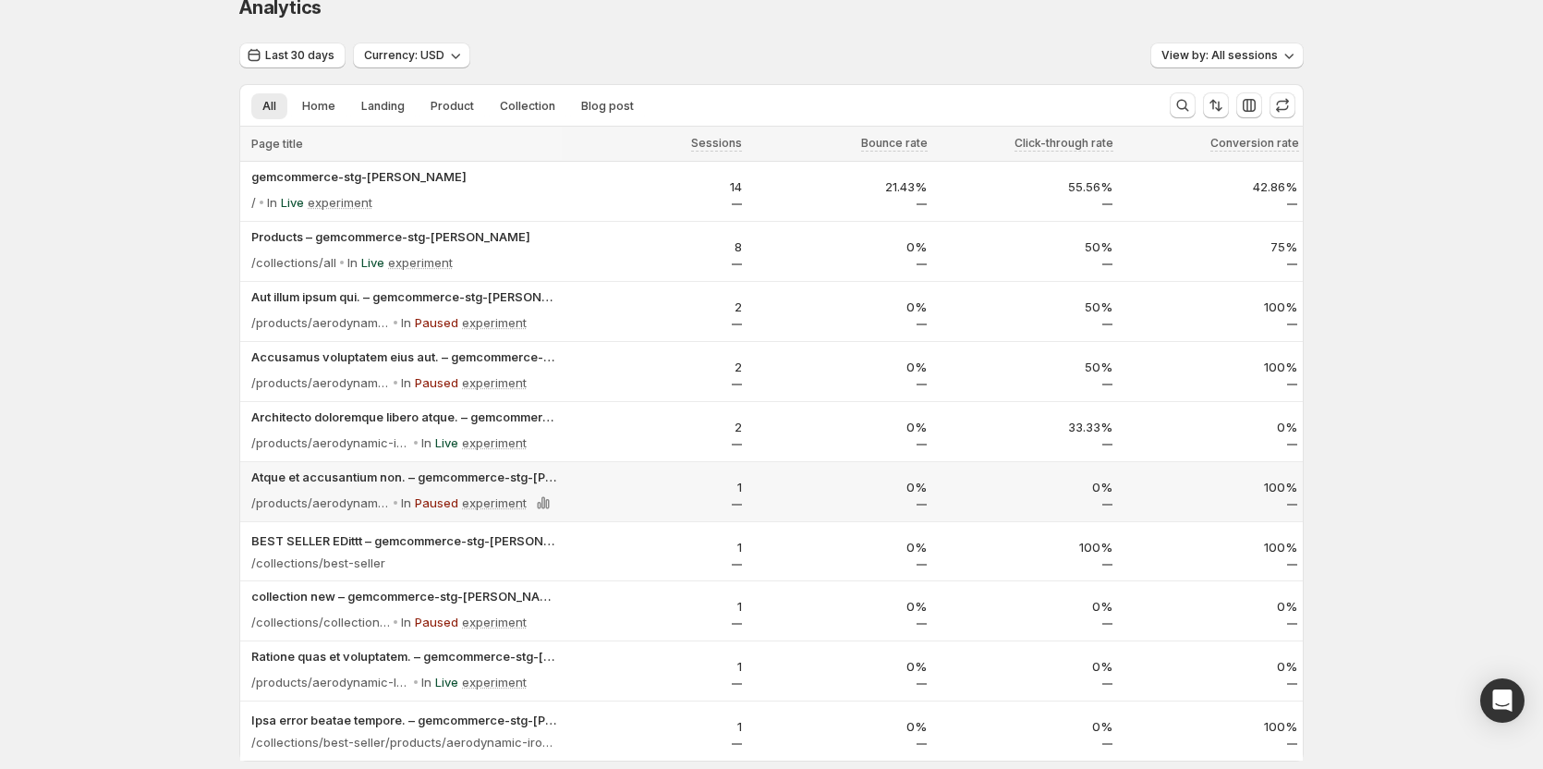
click at [427, 500] on p "Paused" at bounding box center [436, 502] width 43 height 18
click at [411, 500] on p "In" at bounding box center [406, 502] width 10 height 18
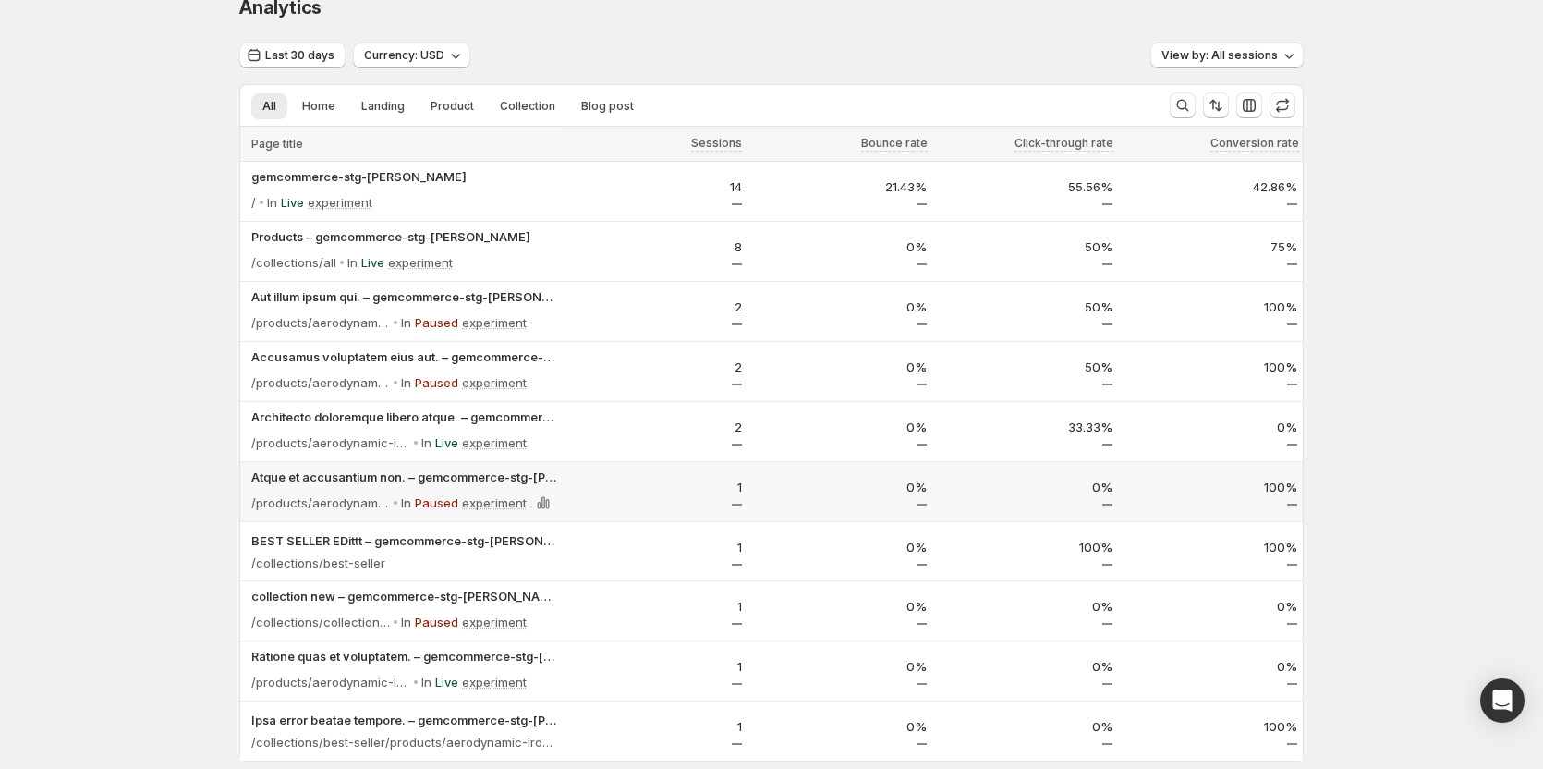
click at [449, 501] on p "Paused" at bounding box center [436, 502] width 43 height 18
click at [139, 333] on div "Analytics. This page is ready Analytics Last 30 days Currency: USD View by: All…" at bounding box center [771, 416] width 1543 height 889
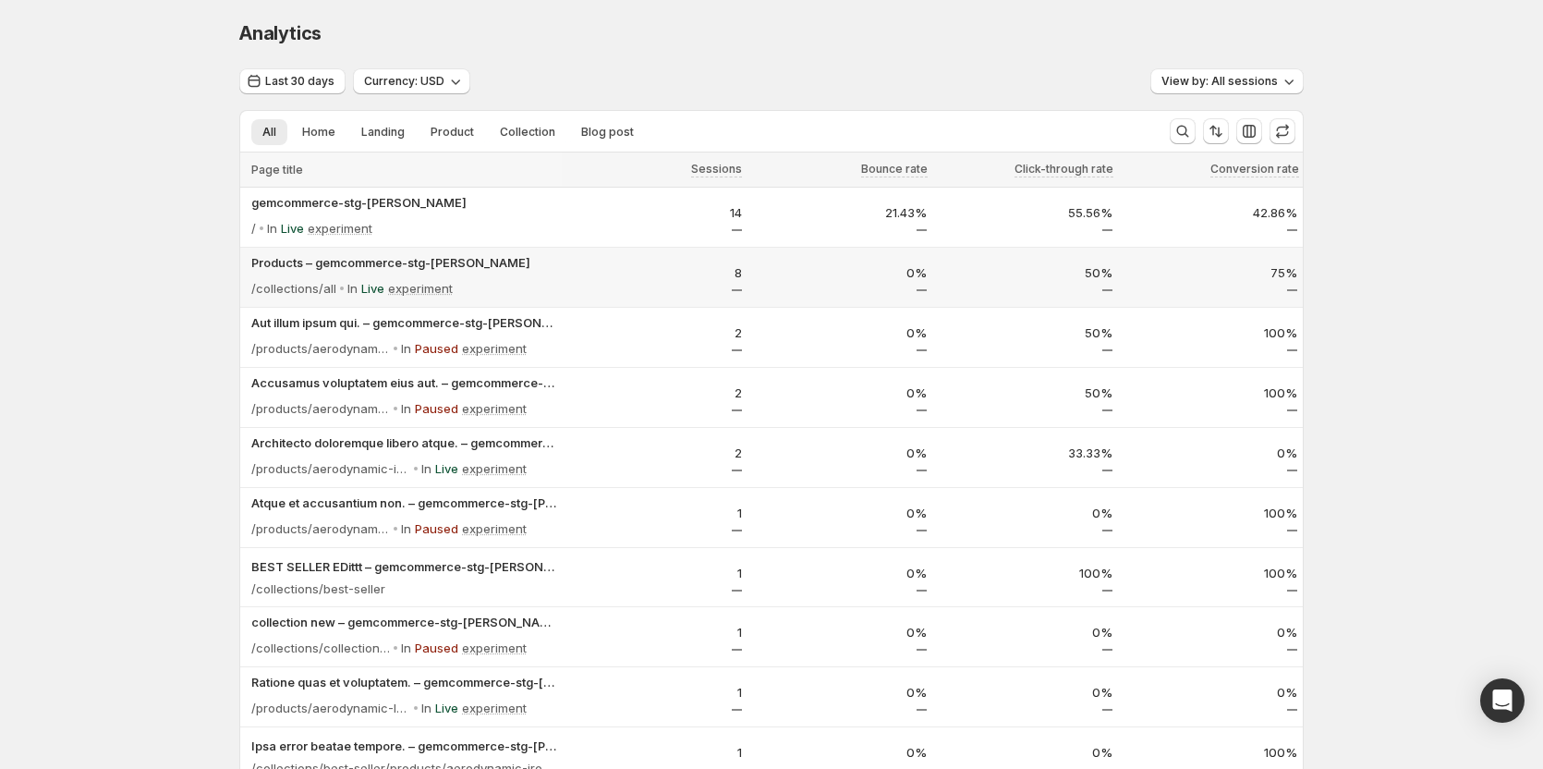
scroll to position [0, 0]
